Goal: Task Accomplishment & Management: Use online tool/utility

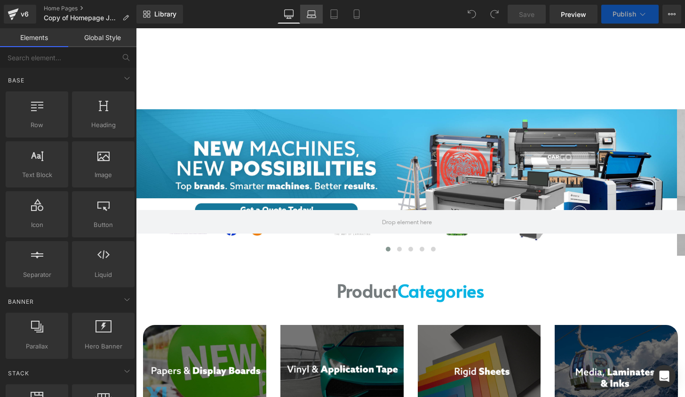
click at [310, 11] on icon at bounding box center [311, 13] width 9 height 9
click at [342, 17] on link "Tablet" at bounding box center [334, 14] width 23 height 19
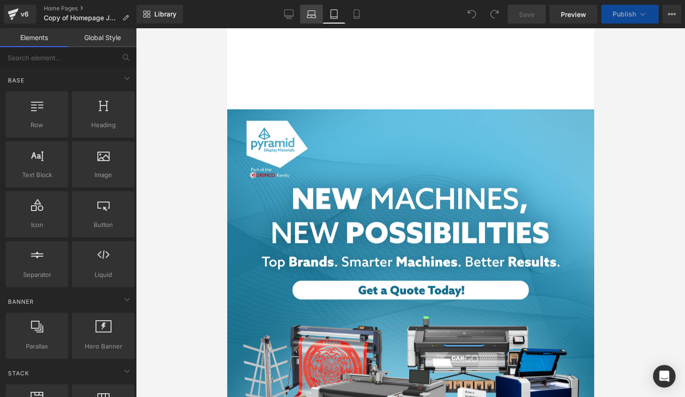
scroll to position [80, 0]
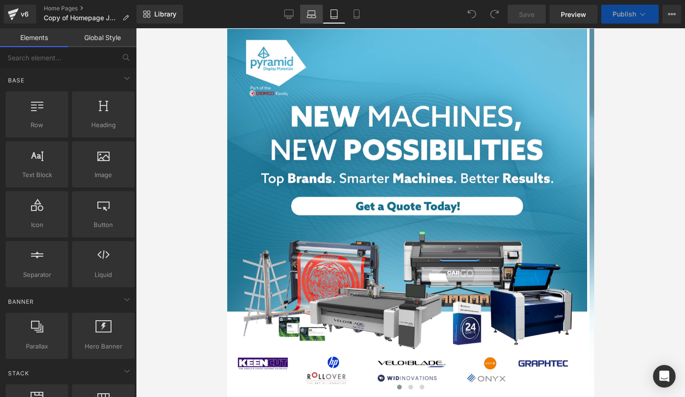
click at [313, 14] on icon at bounding box center [311, 13] width 9 height 9
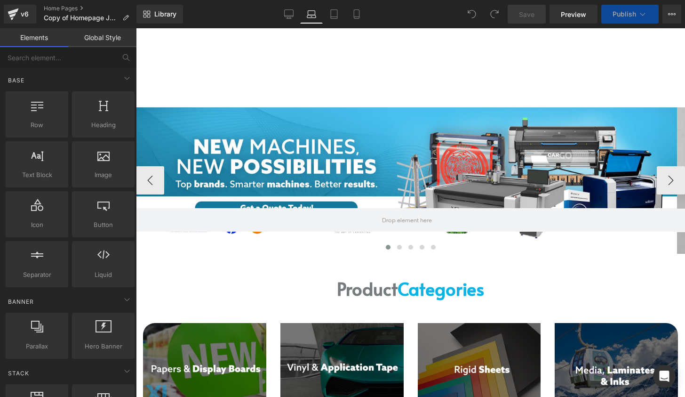
scroll to position [0, 0]
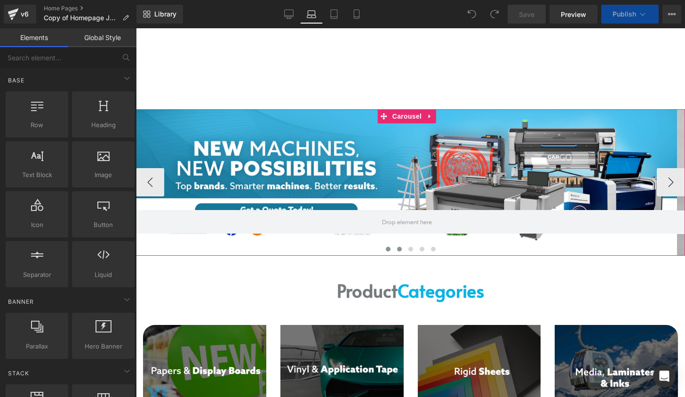
click at [398, 249] on button at bounding box center [399, 248] width 11 height 9
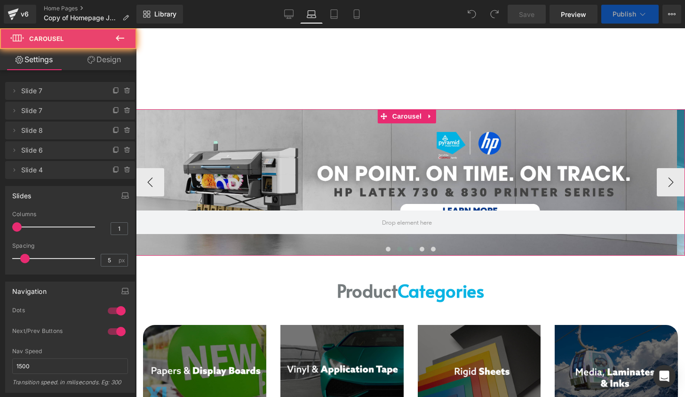
click at [408, 248] on span at bounding box center [410, 249] width 5 height 5
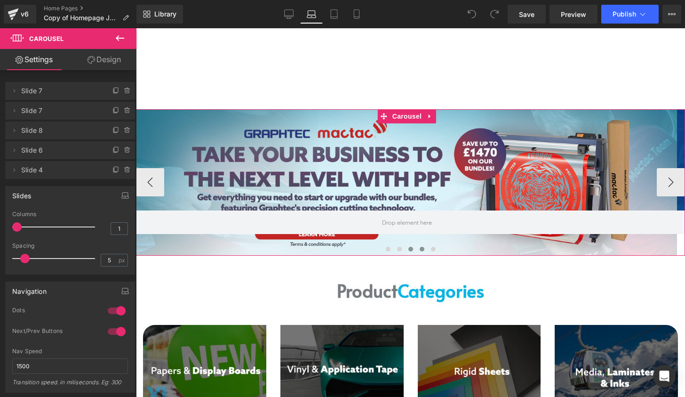
click at [420, 248] on span at bounding box center [422, 249] width 5 height 5
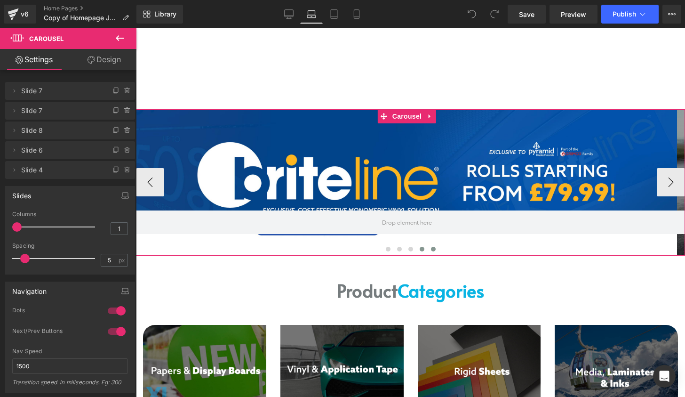
click at [428, 248] on button at bounding box center [433, 248] width 11 height 9
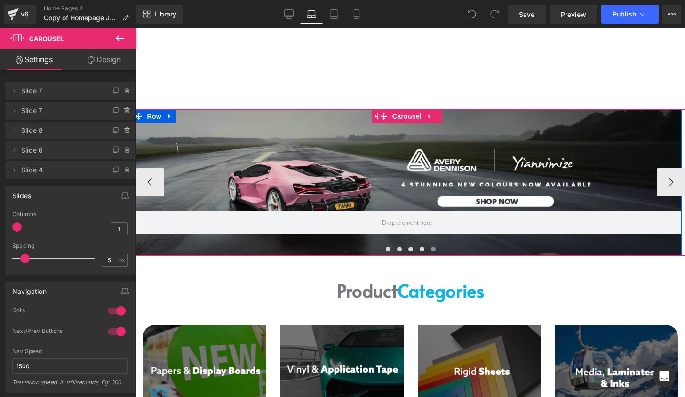
click at [456, 159] on div at bounding box center [407, 182] width 549 height 146
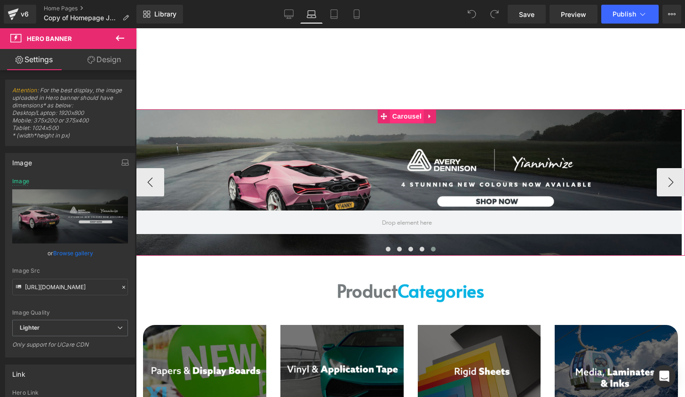
click at [401, 119] on span "Carousel" at bounding box center [407, 116] width 34 height 14
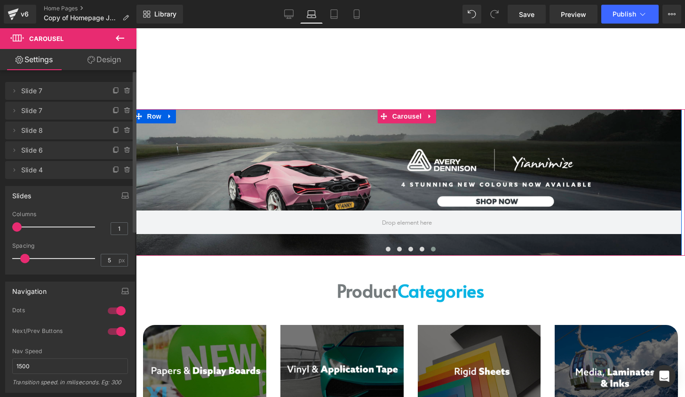
click at [127, 169] on icon at bounding box center [128, 170] width 8 height 8
click at [124, 171] on button "Delete" at bounding box center [118, 170] width 30 height 12
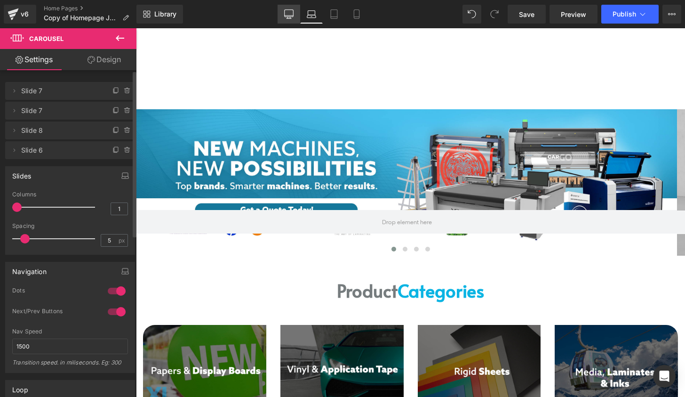
click at [293, 12] on icon at bounding box center [288, 13] width 9 height 9
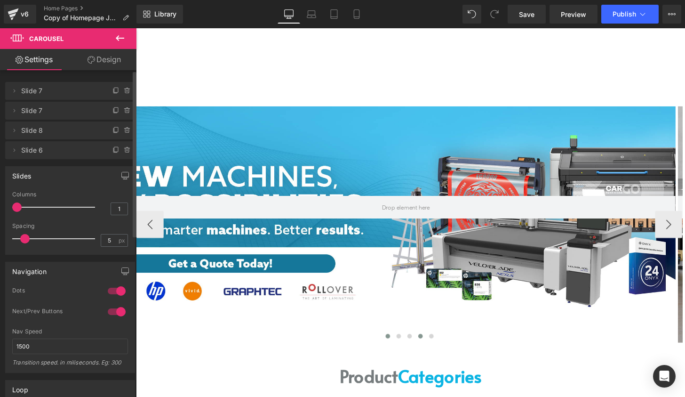
click at [429, 347] on button at bounding box center [430, 346] width 11 height 9
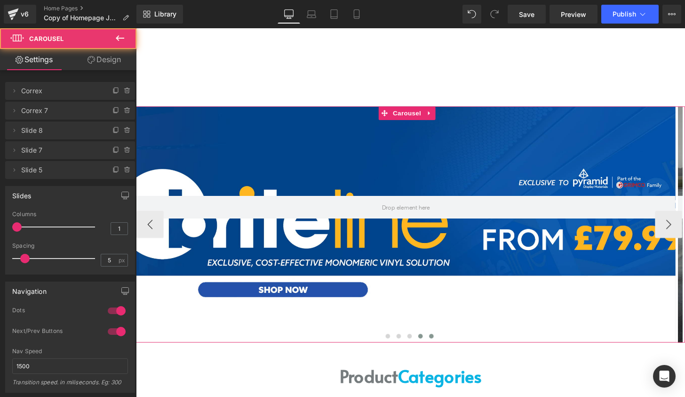
click at [440, 347] on span at bounding box center [442, 347] width 5 height 5
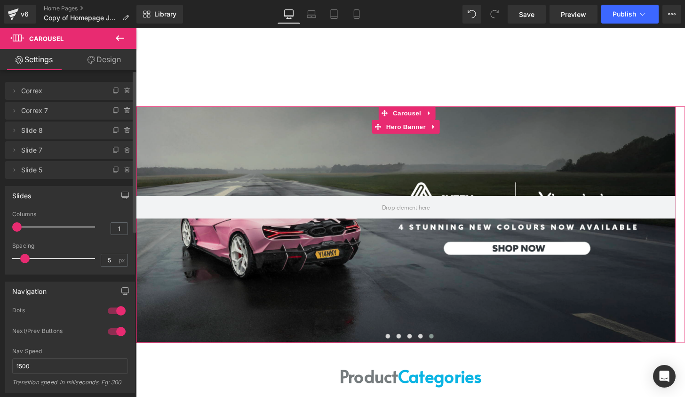
click at [125, 172] on icon at bounding box center [127, 170] width 4 height 4
click at [124, 173] on button "Delete" at bounding box center [118, 170] width 30 height 12
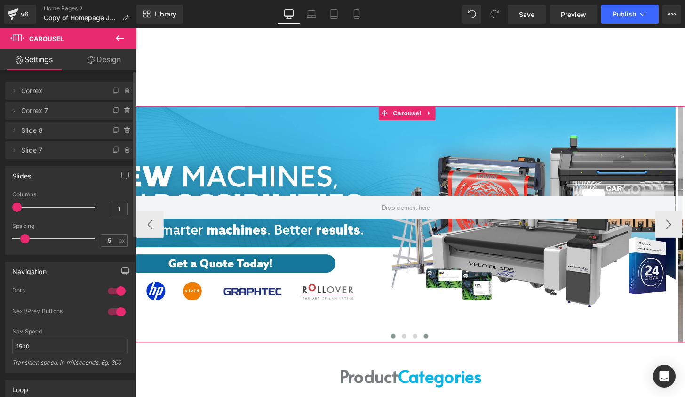
click at [434, 346] on span at bounding box center [436, 347] width 5 height 5
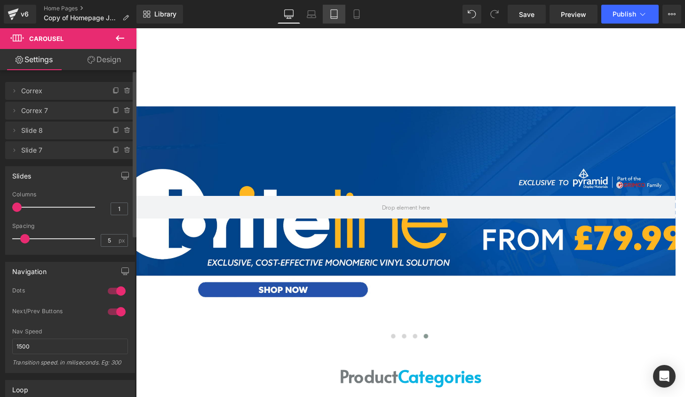
click at [329, 23] on link "Tablet" at bounding box center [334, 14] width 23 height 19
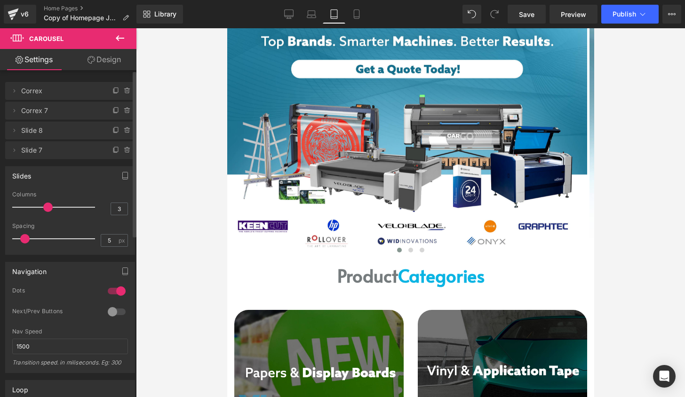
scroll to position [235, 0]
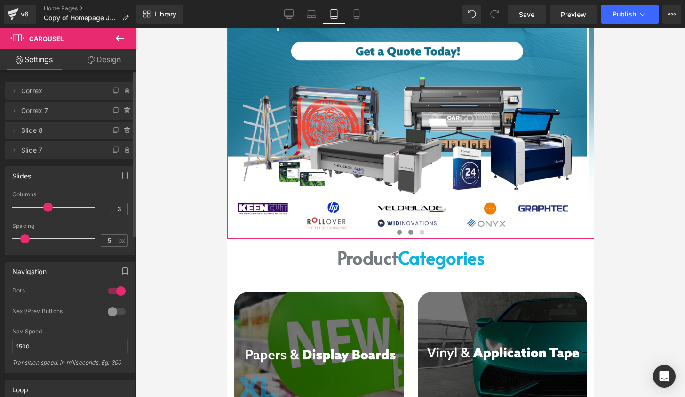
click at [405, 232] on button at bounding box center [410, 231] width 11 height 9
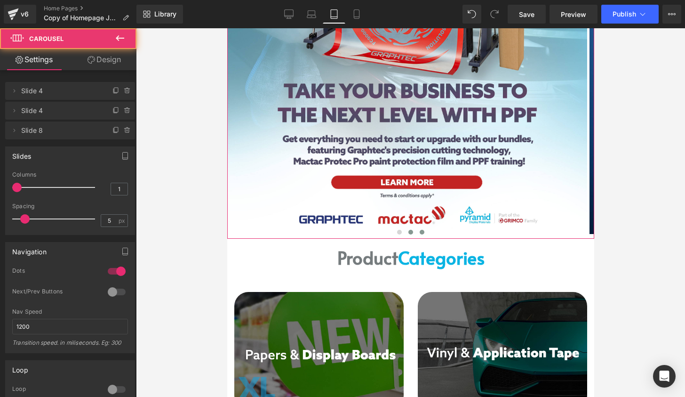
click at [416, 234] on button at bounding box center [421, 231] width 11 height 9
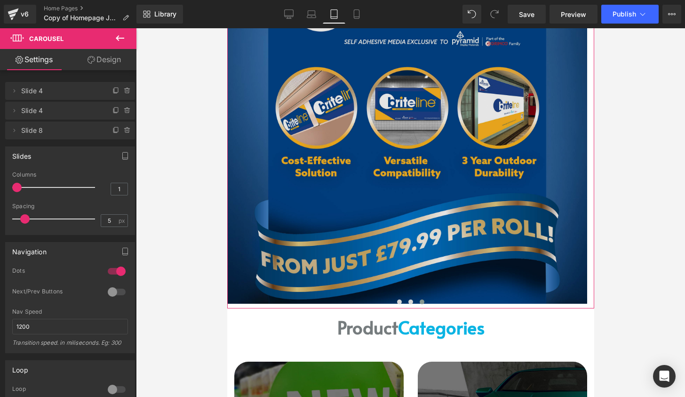
scroll to position [141, 0]
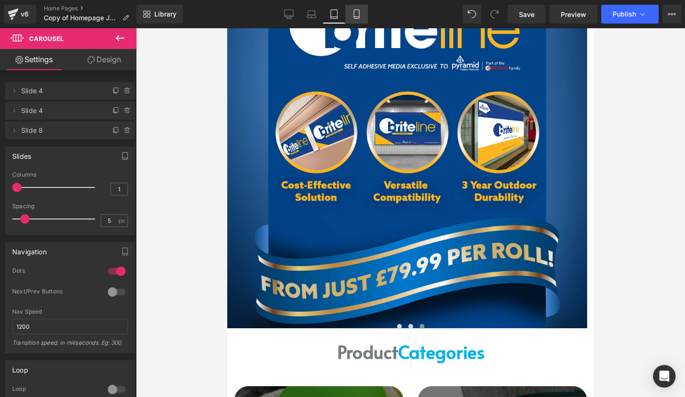
drag, startPoint x: 353, startPoint y: 16, endPoint x: 59, endPoint y: 62, distance: 297.1
click at [353, 16] on icon at bounding box center [356, 13] width 9 height 9
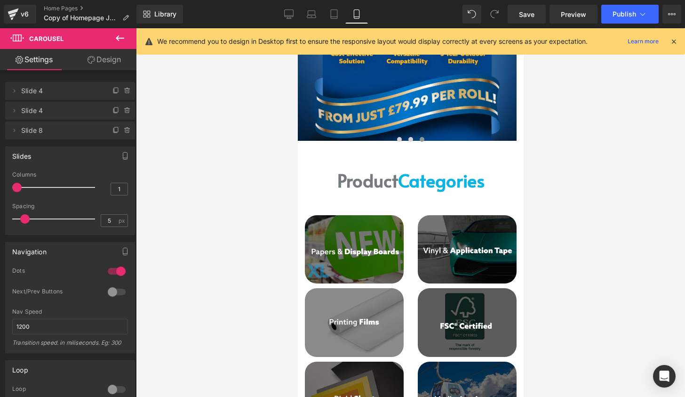
scroll to position [235, 0]
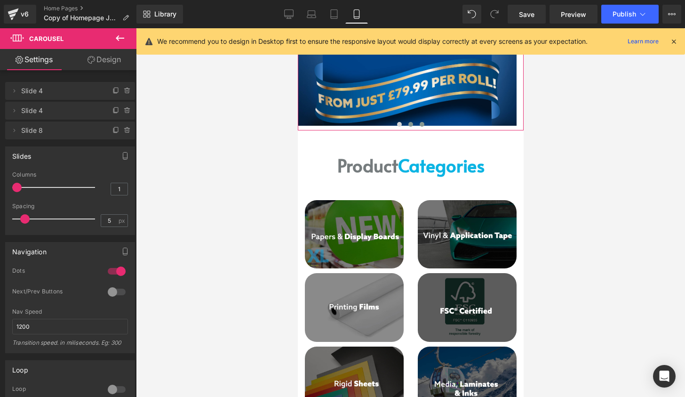
click at [409, 125] on button at bounding box center [410, 123] width 11 height 9
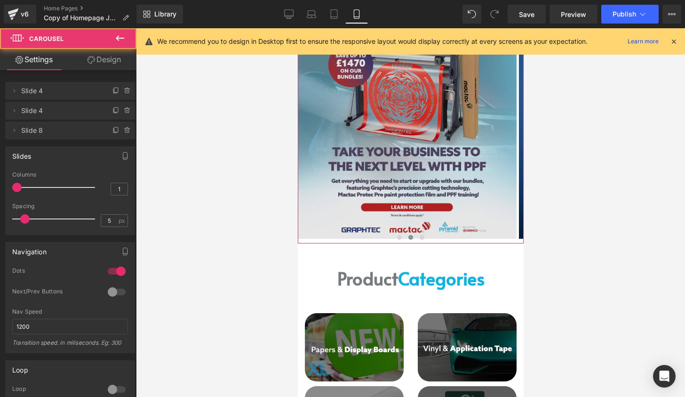
scroll to position [94, 0]
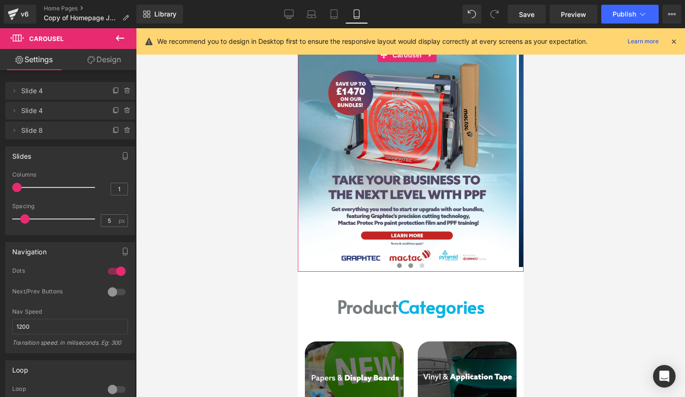
click at [397, 263] on span at bounding box center [399, 265] width 5 height 5
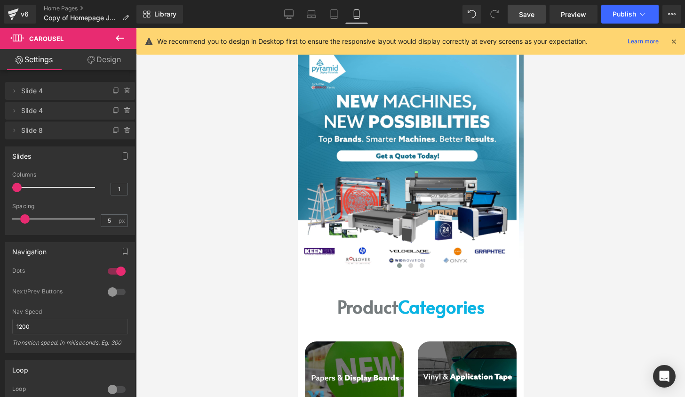
click at [534, 13] on span "Save" at bounding box center [527, 14] width 16 height 10
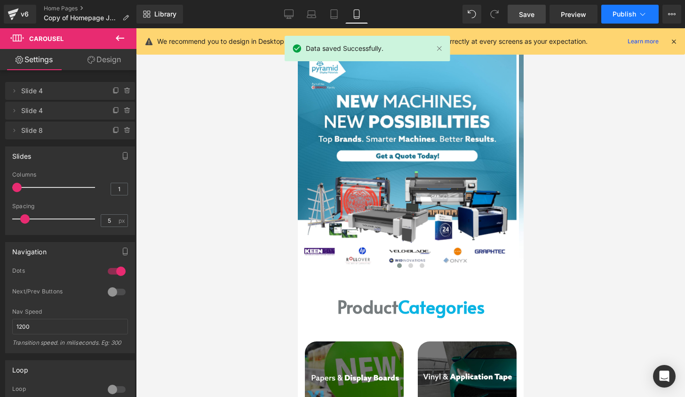
click at [633, 7] on button "Publish" at bounding box center [629, 14] width 57 height 19
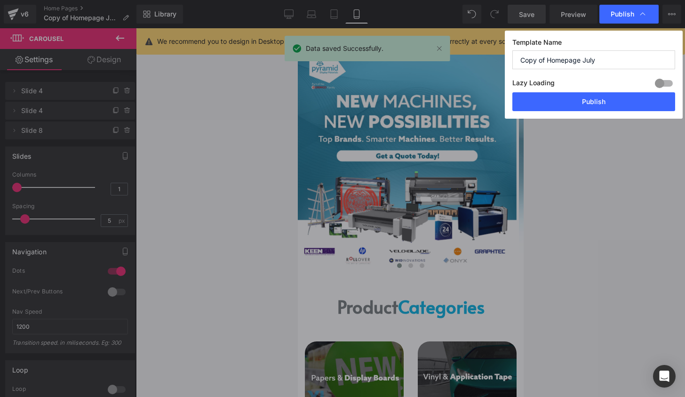
click at [622, 96] on button "Publish" at bounding box center [593, 101] width 163 height 19
